Goal: Task Accomplishment & Management: Use online tool/utility

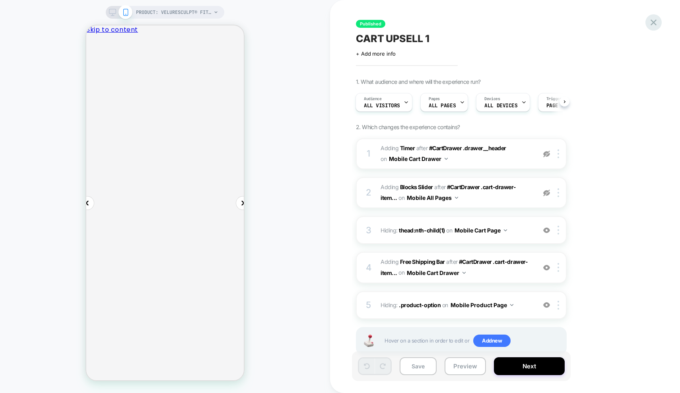
click at [652, 23] on icon at bounding box center [653, 22] width 11 height 11
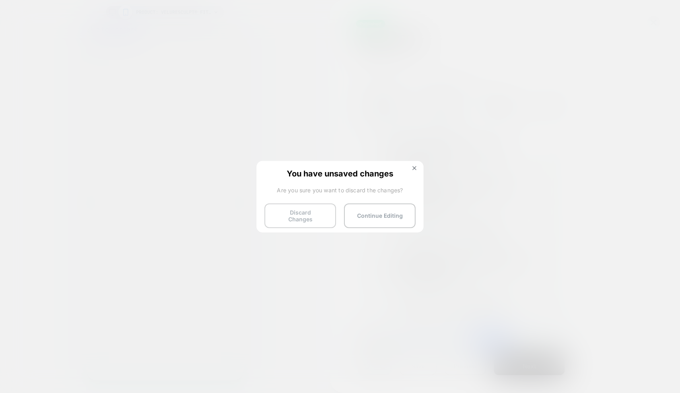
click at [316, 212] on button "Discard Changes" at bounding box center [300, 216] width 72 height 25
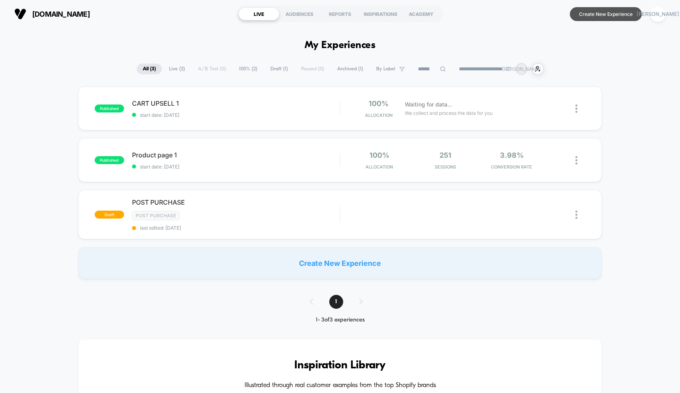
click at [607, 14] on button "Create New Experience" at bounding box center [606, 14] width 72 height 14
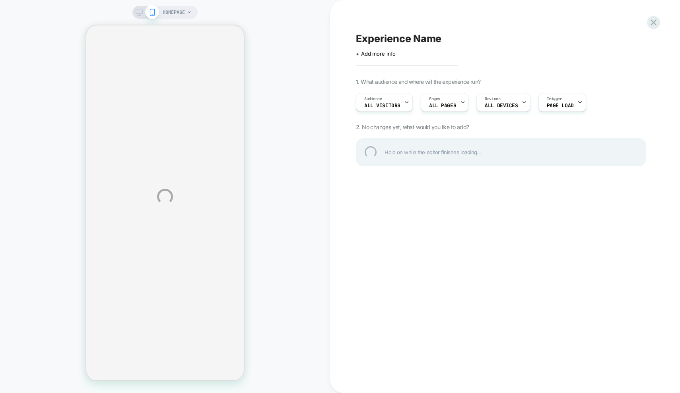
click at [452, 103] on div "HOMEPAGE Experience Name Click to edit experience details + Add more info 1. Wh…" at bounding box center [340, 196] width 680 height 393
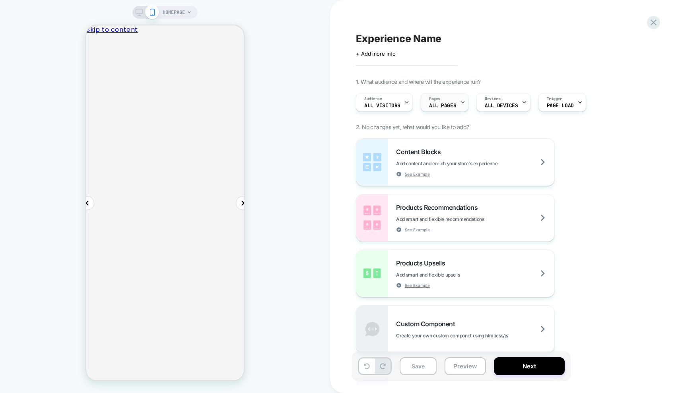
click at [438, 102] on div "Pages ALL PAGES" at bounding box center [442, 102] width 43 height 18
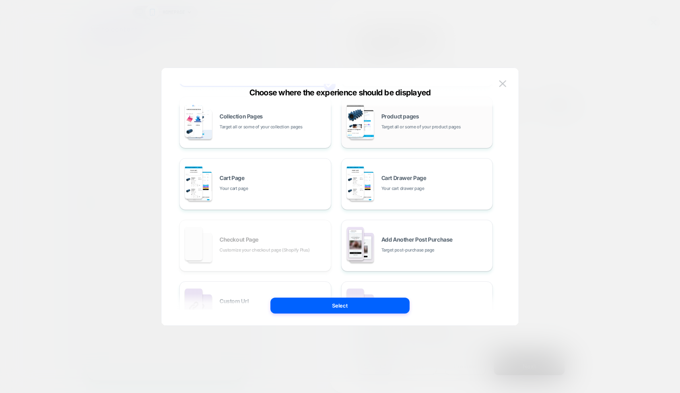
scroll to position [75, 0]
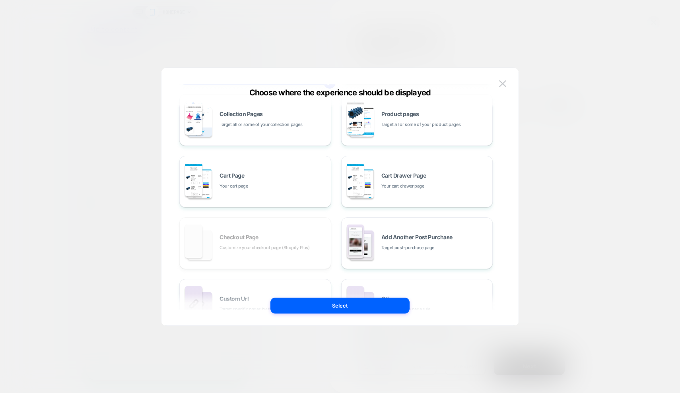
click at [296, 235] on div "All Pages Literally, all of your store pages Homepage Your home page Collection…" at bounding box center [335, 182] width 313 height 298
click at [303, 251] on div "All Pages Literally, all of your store pages Homepage Your home page Collection…" at bounding box center [335, 182] width 313 height 298
click at [301, 253] on div "All Pages Literally, all of your store pages Homepage Your home page Collection…" at bounding box center [335, 182] width 313 height 298
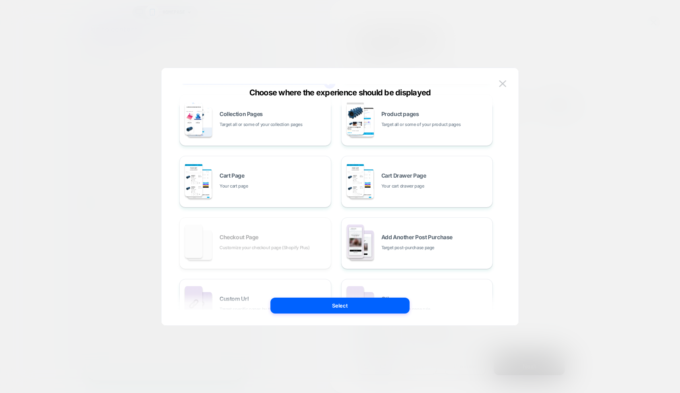
click at [263, 248] on div "All Pages Literally, all of your store pages Homepage Your home page Collection…" at bounding box center [335, 182] width 313 height 298
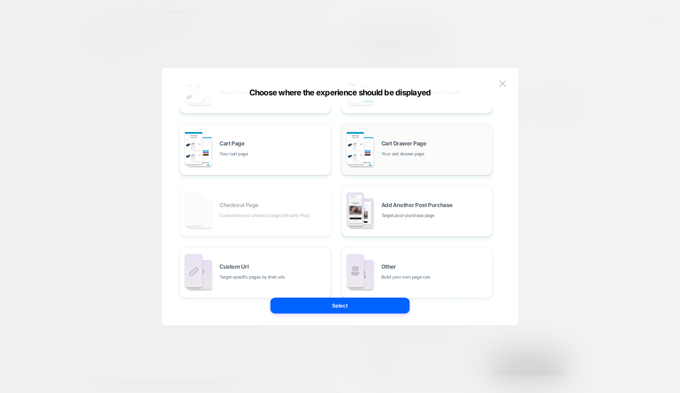
scroll to position [109, 0]
click at [506, 82] on img at bounding box center [502, 83] width 7 height 7
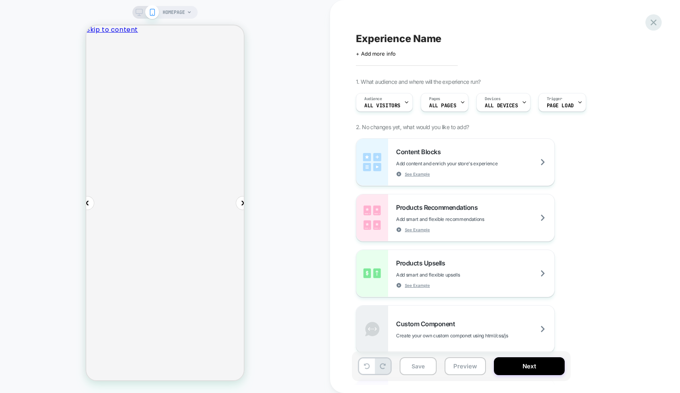
click at [652, 23] on icon at bounding box center [653, 22] width 11 height 11
